Goal: Use online tool/utility: Utilize a website feature to perform a specific function

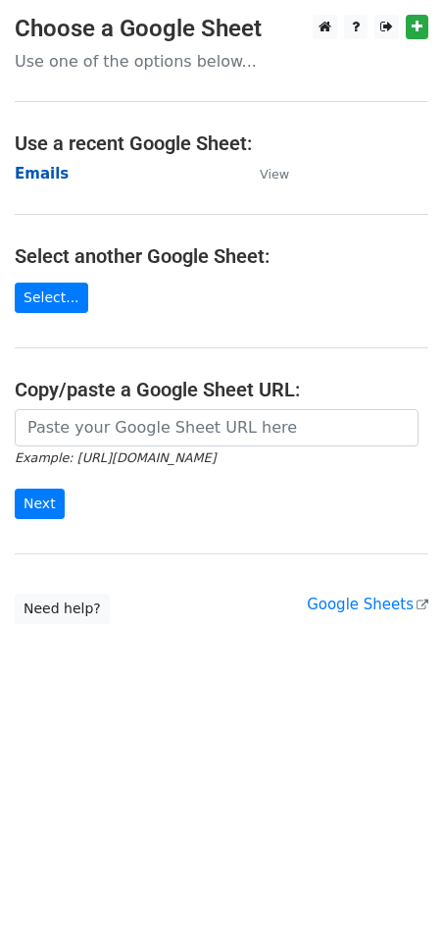
click at [47, 178] on strong "Emails" at bounding box center [42, 174] width 54 height 18
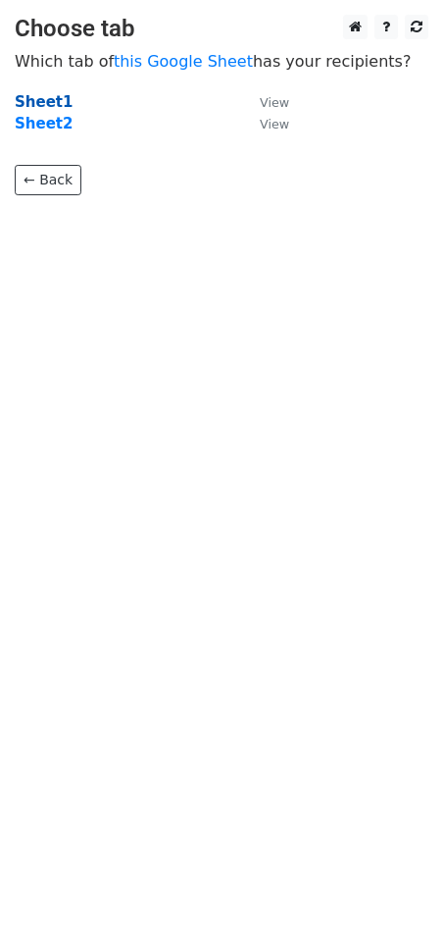
click at [48, 99] on strong "Sheet1" at bounding box center [44, 102] width 58 height 18
